Goal: Information Seeking & Learning: Learn about a topic

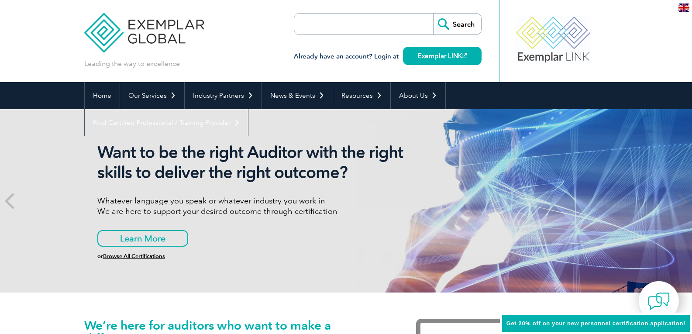
click at [381, 19] on input "search" at bounding box center [345, 24] width 92 height 21
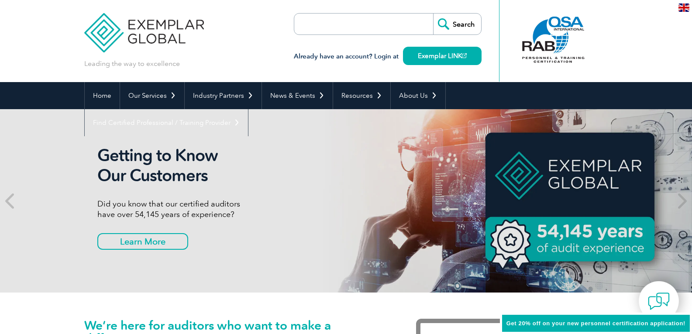
click at [348, 22] on input "search" at bounding box center [345, 24] width 92 height 21
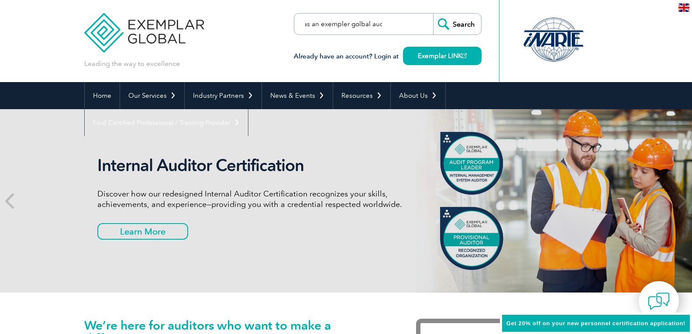
scroll to position [0, 73]
type input "how to get accredited as an exempler golbal audit"
click at [433, 14] on input "Search" at bounding box center [457, 24] width 48 height 21
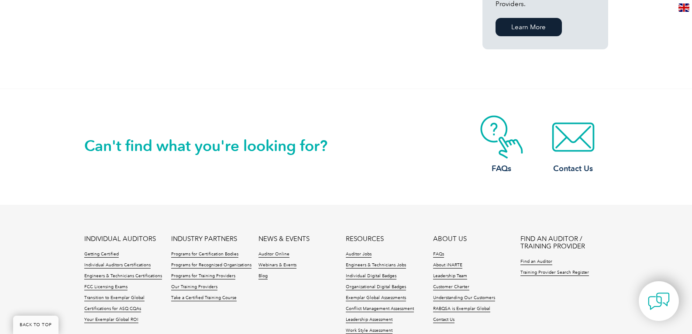
scroll to position [742, 0]
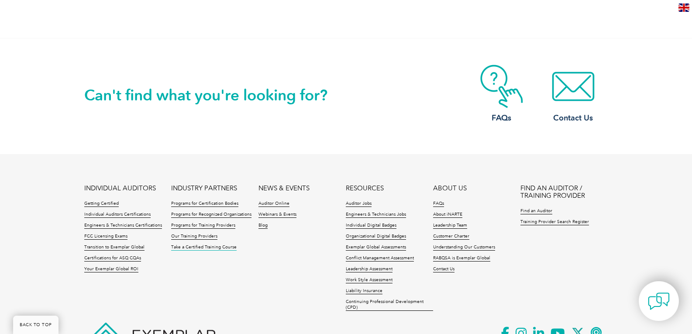
click at [192, 244] on link "Take a Certified Training Course" at bounding box center [203, 247] width 65 height 6
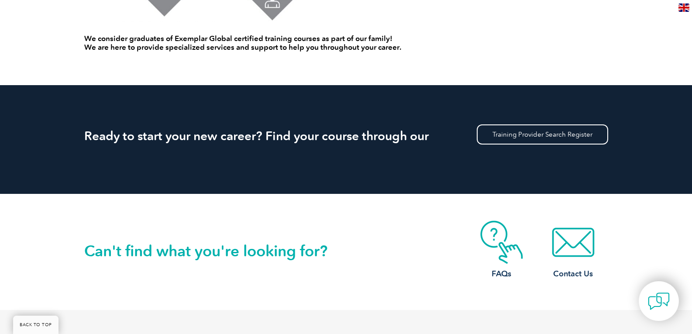
scroll to position [742, 0]
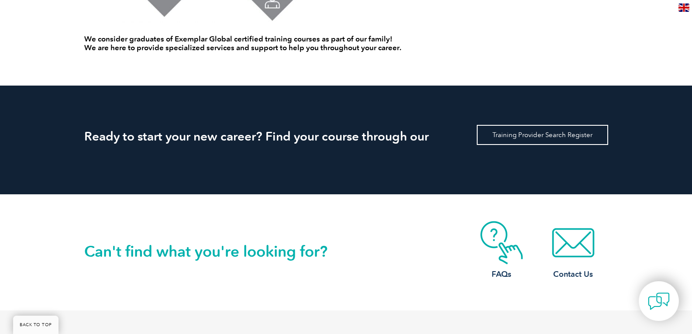
click at [525, 139] on link "Training Provider Search Register" at bounding box center [542, 135] width 131 height 20
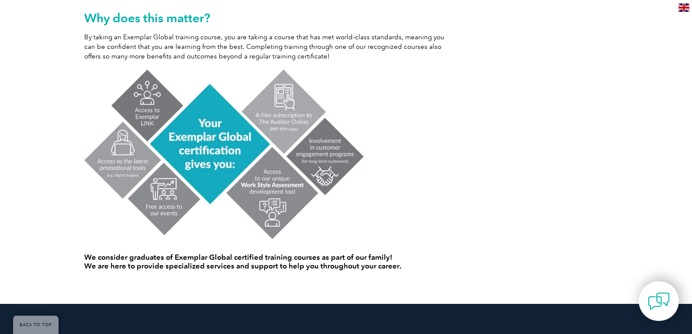
scroll to position [699, 0]
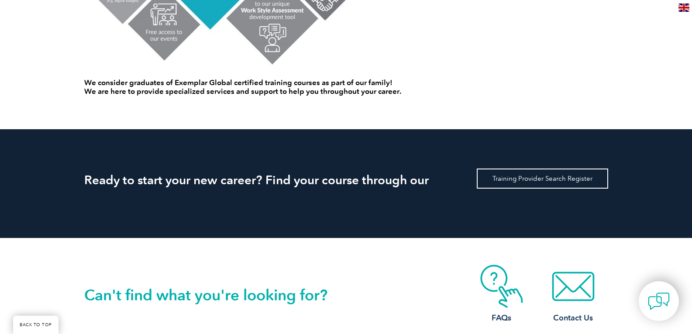
click at [506, 176] on link "Training Provider Search Register" at bounding box center [542, 179] width 131 height 20
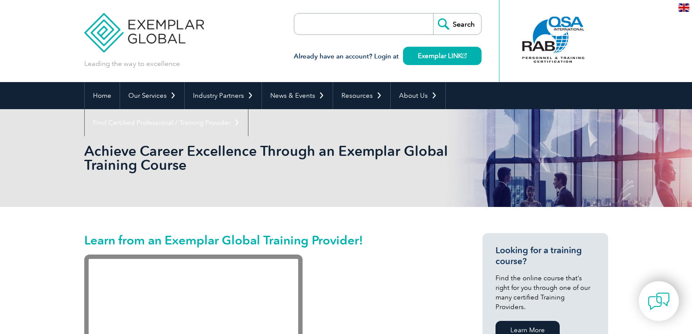
click at [384, 24] on input "search" at bounding box center [345, 24] width 92 height 21
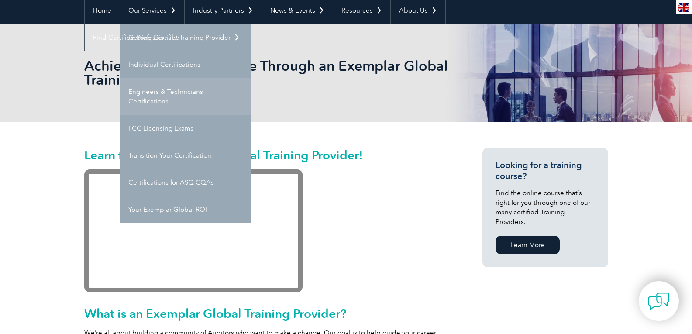
scroll to position [87, 0]
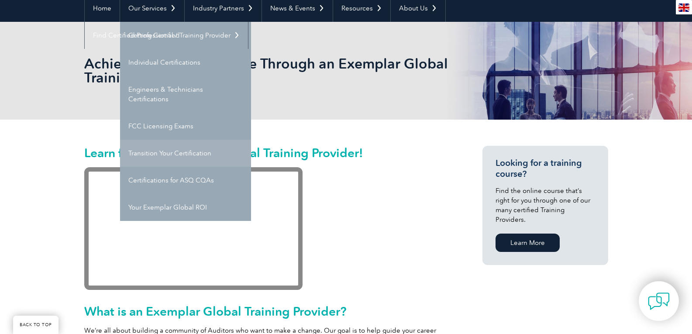
click at [180, 158] on link "Transition Your Certification" at bounding box center [185, 153] width 131 height 27
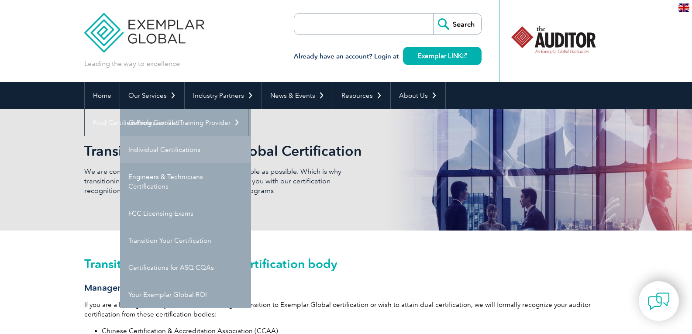
click at [179, 148] on link "Individual Certifications" at bounding box center [185, 149] width 131 height 27
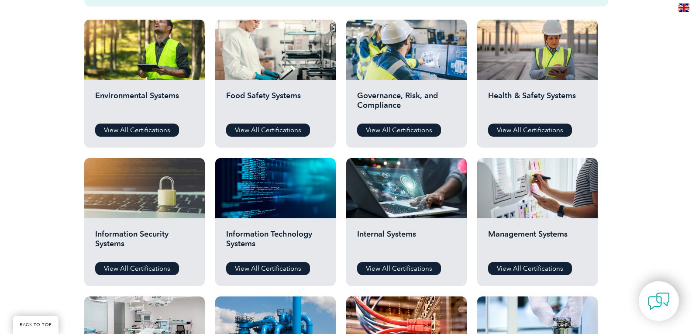
scroll to position [306, 0]
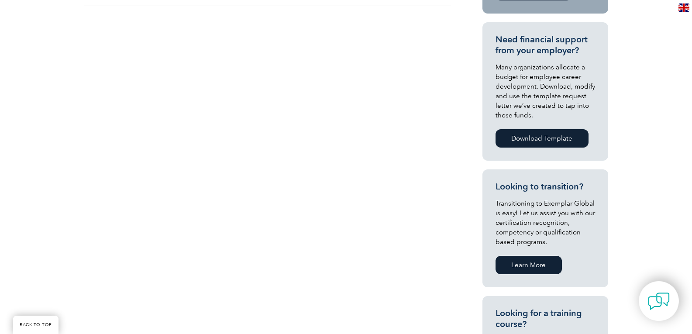
scroll to position [218, 0]
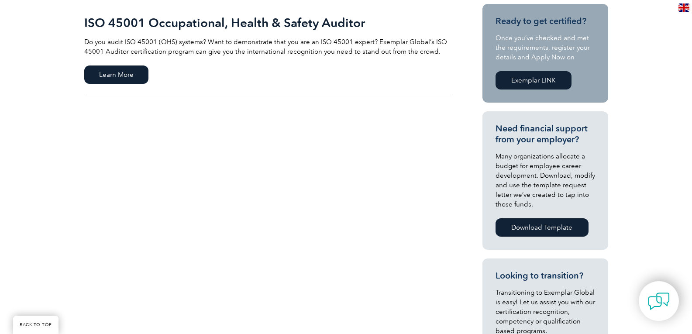
click at [132, 89] on link "ISO 45001 Occupational, Health & Safety Auditor Do you audit ISO 45001 (OHS) sy…" at bounding box center [267, 49] width 367 height 91
click at [132, 76] on span "Learn More" at bounding box center [116, 74] width 64 height 18
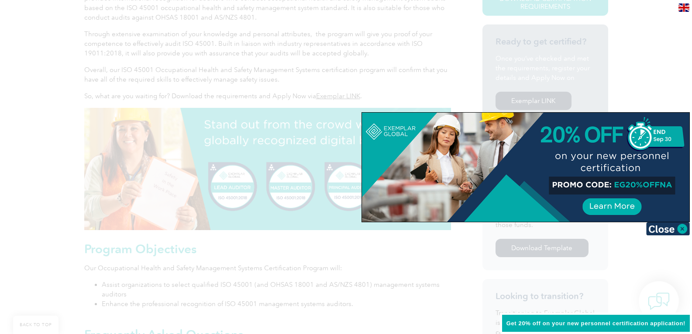
scroll to position [262, 0]
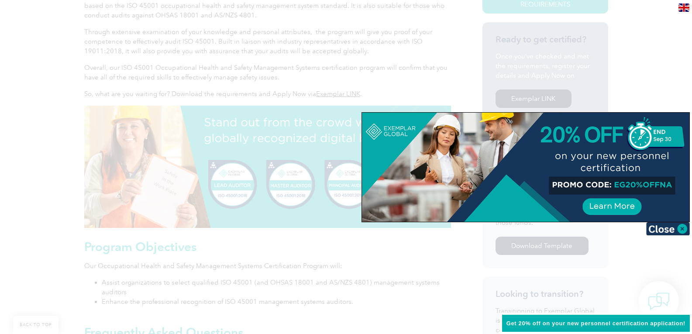
drag, startPoint x: 684, startPoint y: 228, endPoint x: 658, endPoint y: 225, distance: 25.5
click at [683, 228] on img at bounding box center [668, 228] width 44 height 13
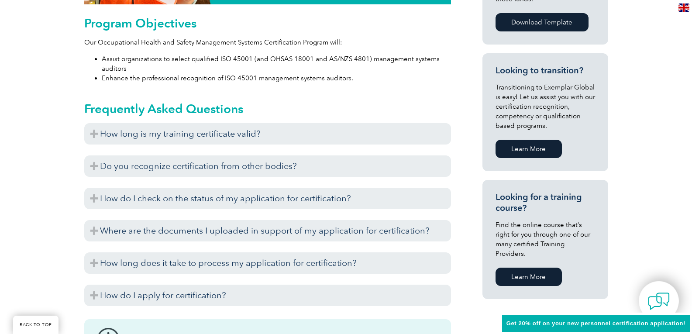
scroll to position [480, 0]
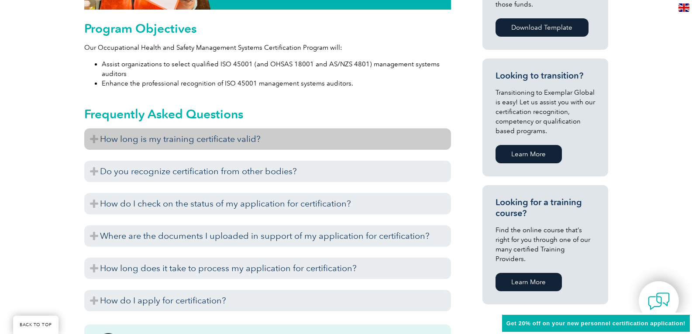
click at [229, 139] on h3 "How long is my training certificate valid?" at bounding box center [267, 138] width 367 height 21
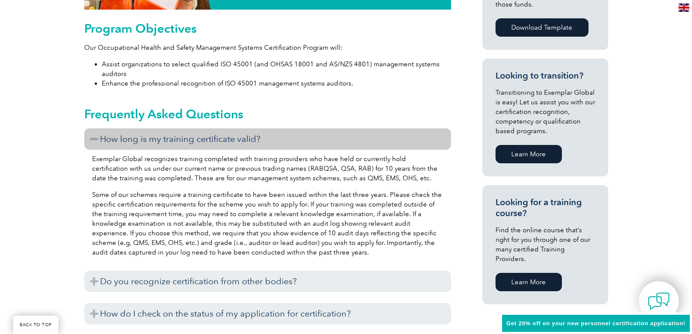
click at [229, 139] on h3 "How long is my training certificate valid?" at bounding box center [267, 138] width 367 height 21
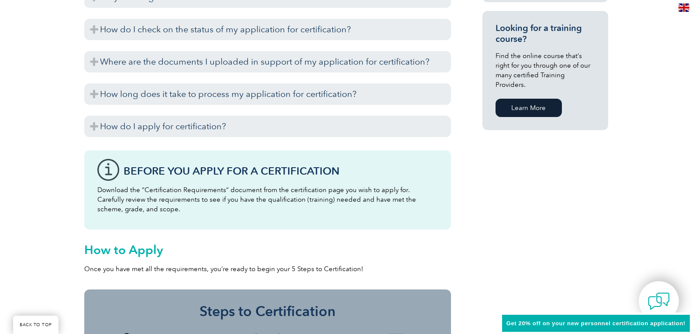
scroll to position [655, 0]
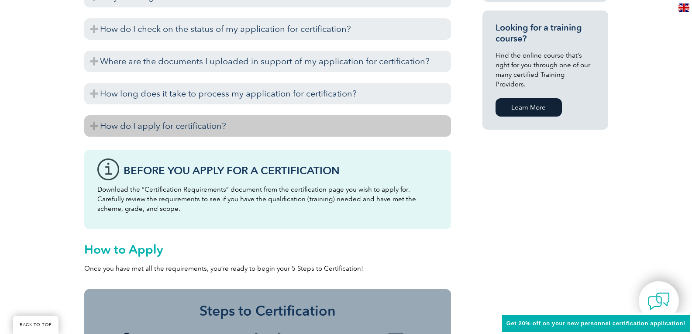
click at [217, 127] on h3 "How do I apply for certification?" at bounding box center [267, 125] width 367 height 21
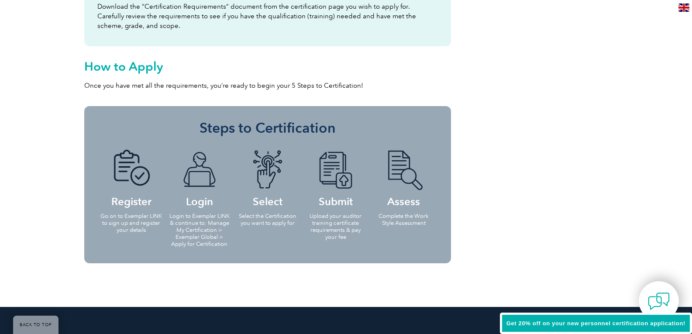
scroll to position [1222, 0]
